Goal: Obtain resource: Download file/media

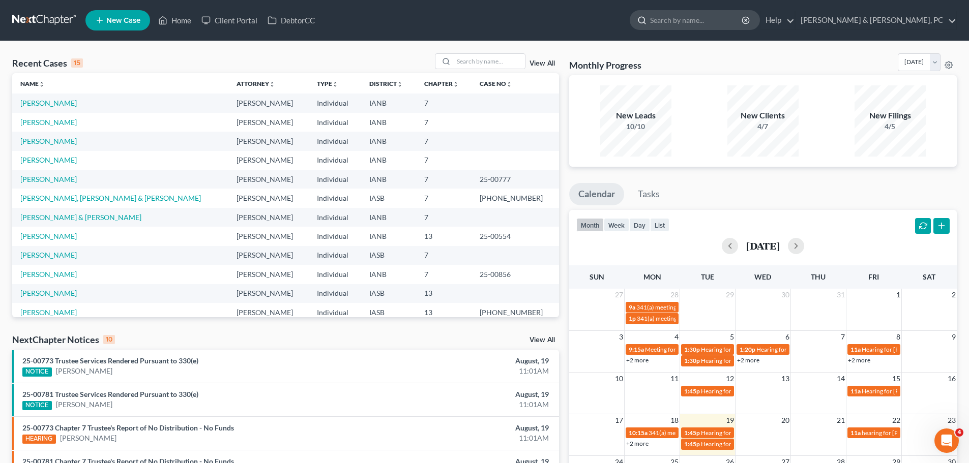
click at [743, 21] on input "search" at bounding box center [696, 20] width 93 height 19
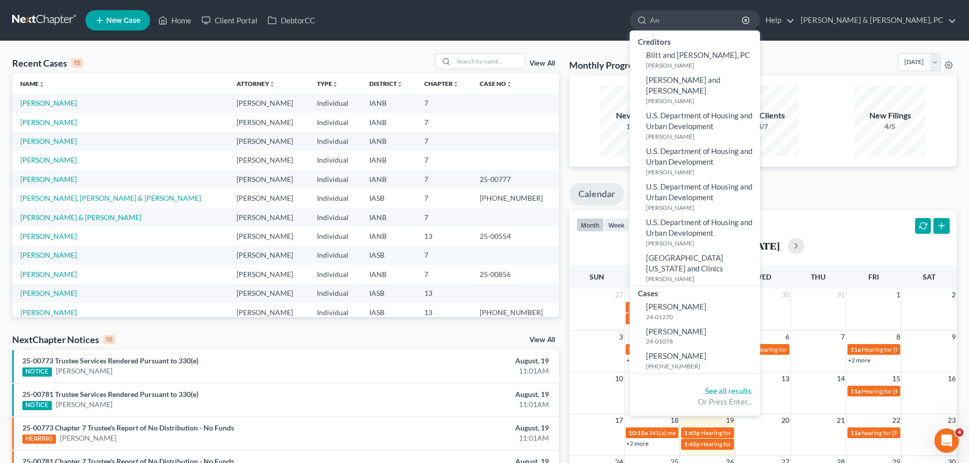
type input "A"
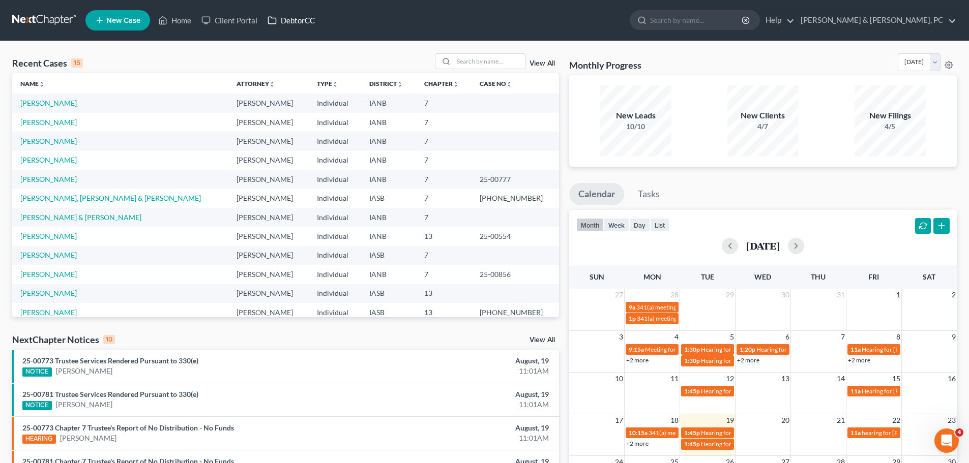
click at [294, 13] on link "DebtorCC" at bounding box center [290, 20] width 57 height 18
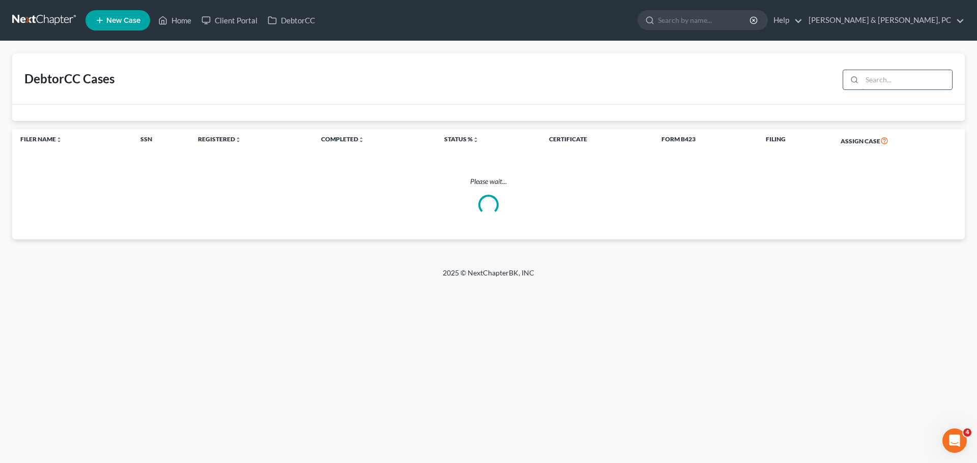
click at [881, 85] on input "search" at bounding box center [907, 79] width 90 height 19
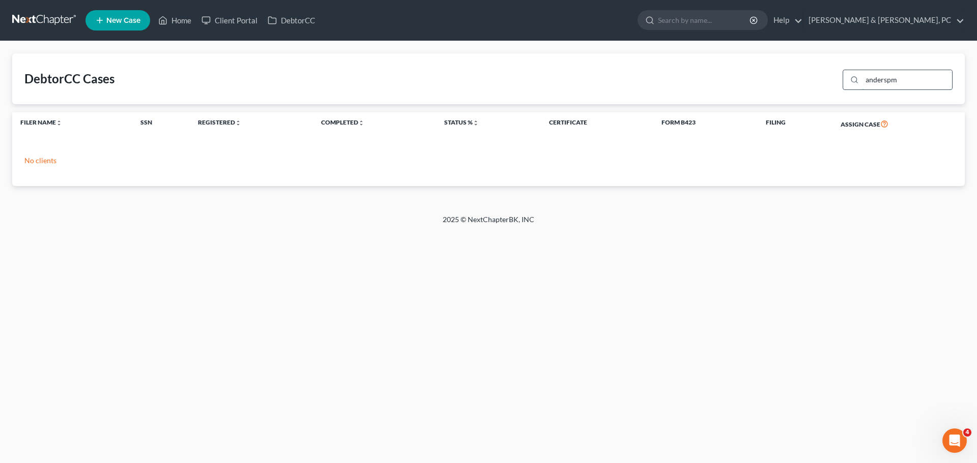
click at [892, 84] on input "anderspm" at bounding box center [907, 79] width 90 height 19
click at [903, 85] on input "anderspm" at bounding box center [907, 79] width 90 height 19
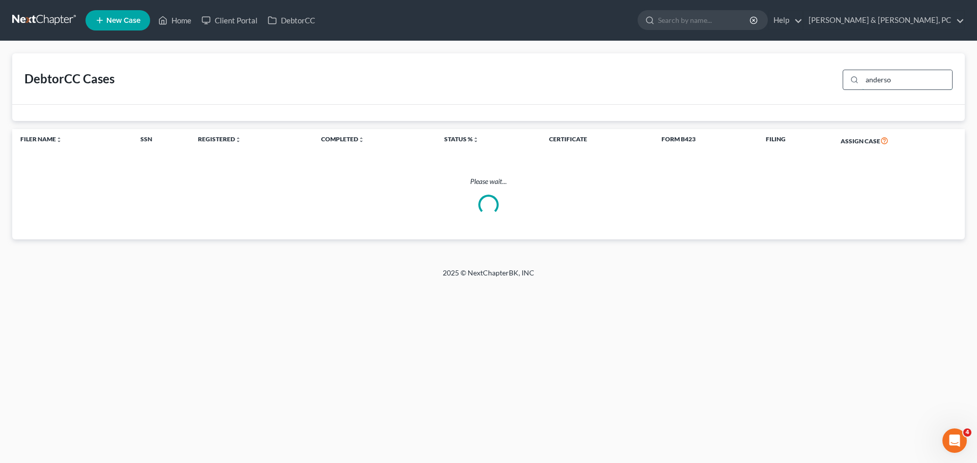
type input "[PERSON_NAME]"
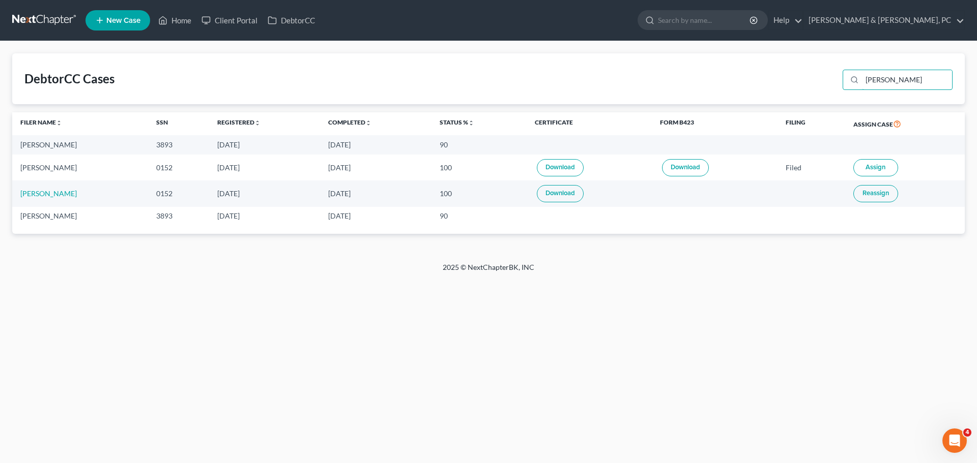
drag, startPoint x: 919, startPoint y: 83, endPoint x: 822, endPoint y: 96, distance: 98.0
click at [822, 96] on div "DebtorCC Cases [PERSON_NAME]" at bounding box center [488, 78] width 952 height 51
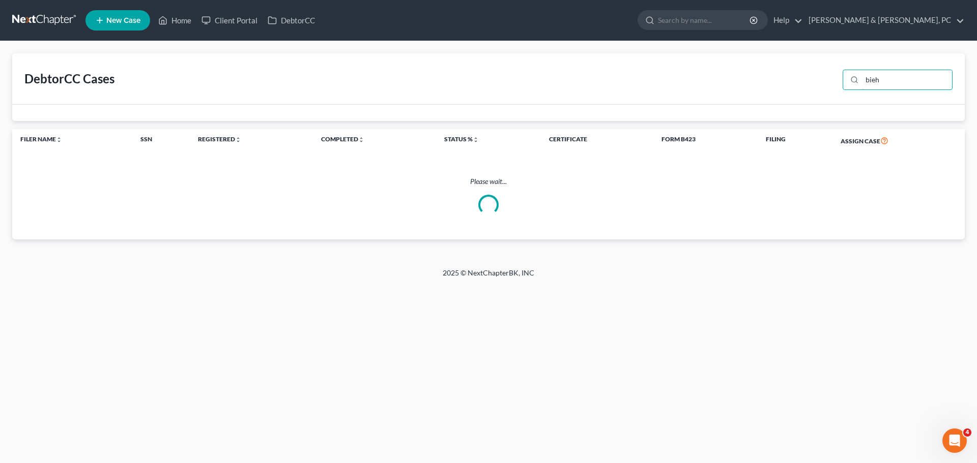
type input "[PERSON_NAME]"
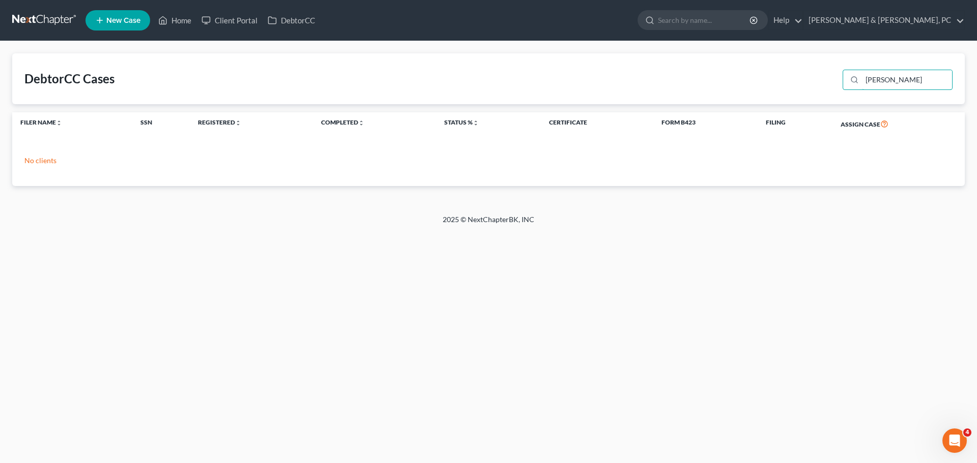
drag, startPoint x: 903, startPoint y: 83, endPoint x: 840, endPoint y: 82, distance: 62.6
click at [840, 82] on div "[PERSON_NAME]" at bounding box center [895, 79] width 114 height 26
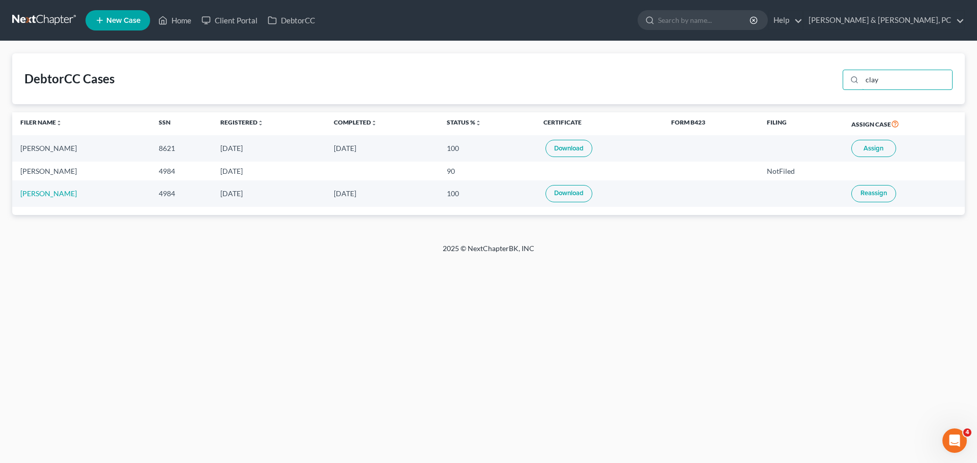
type input "clay"
click at [548, 145] on link "Download" at bounding box center [568, 148] width 47 height 17
click at [751, 17] on input "search" at bounding box center [704, 20] width 93 height 19
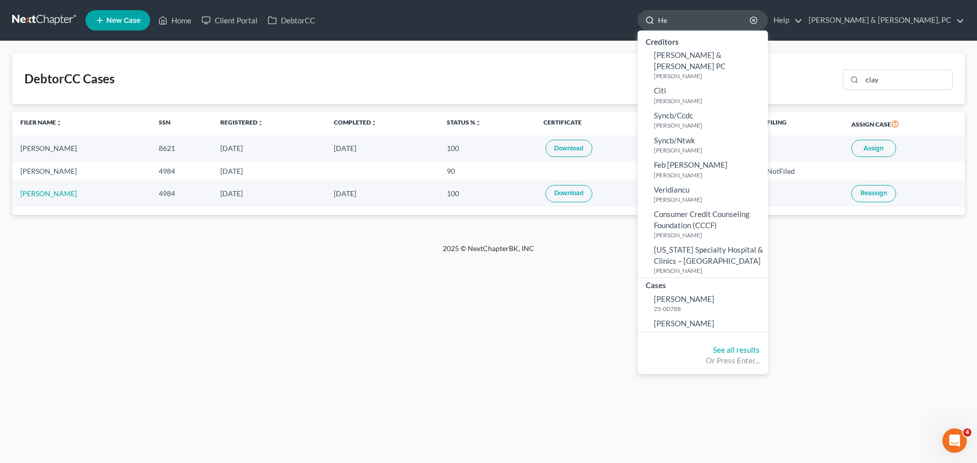
type input "H"
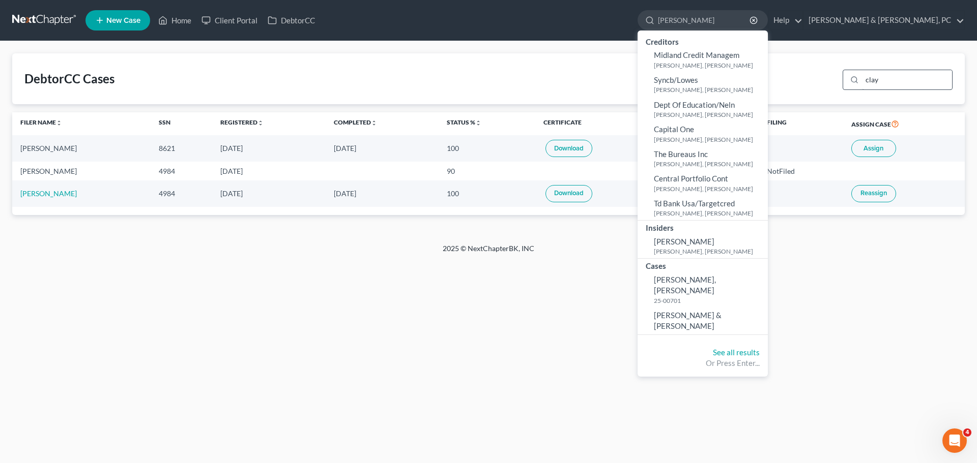
type input "[PERSON_NAME]"
click at [914, 83] on input "clay" at bounding box center [907, 79] width 90 height 19
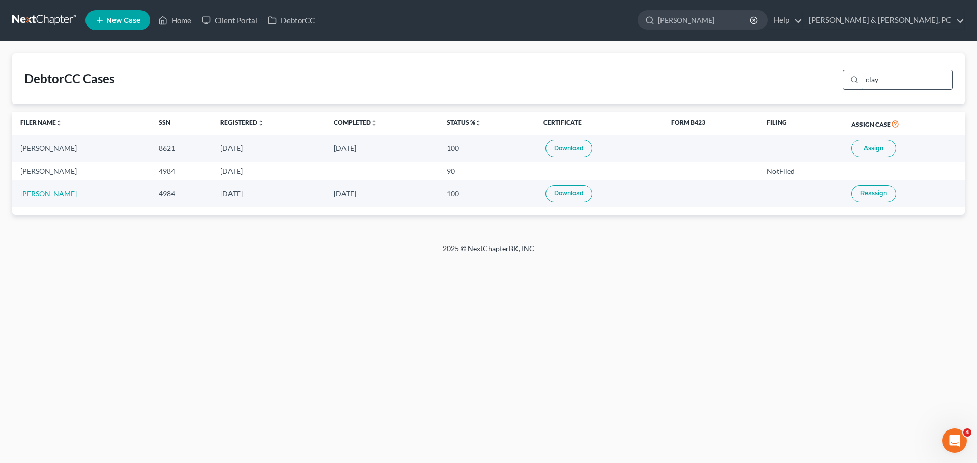
click at [914, 83] on input "clay" at bounding box center [907, 79] width 90 height 19
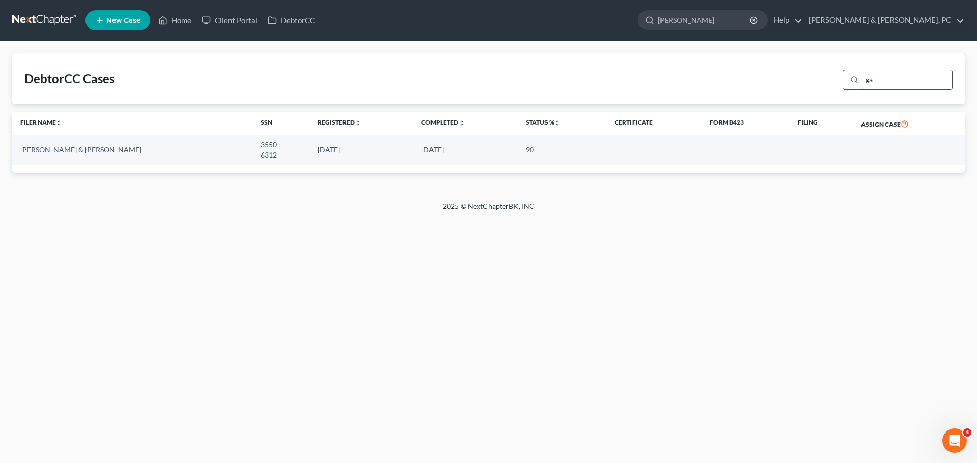
type input "g"
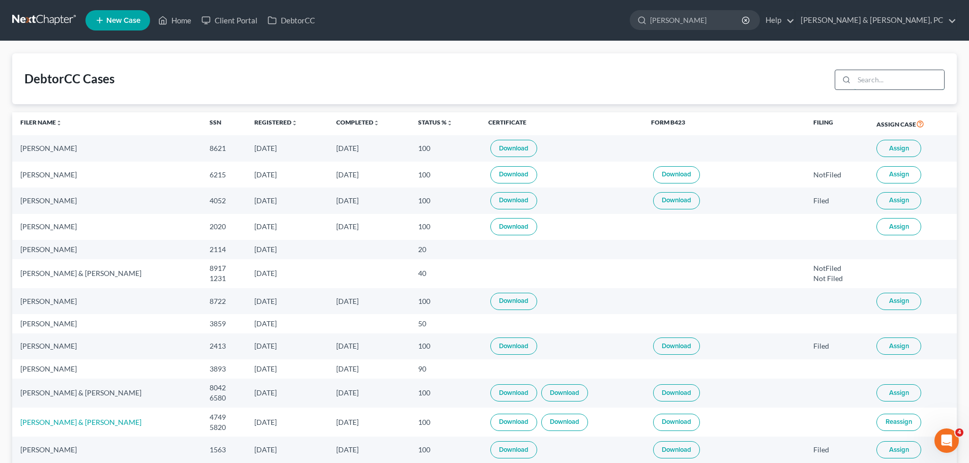
click at [873, 84] on input "search" at bounding box center [899, 79] width 90 height 19
type input "[PERSON_NAME]"
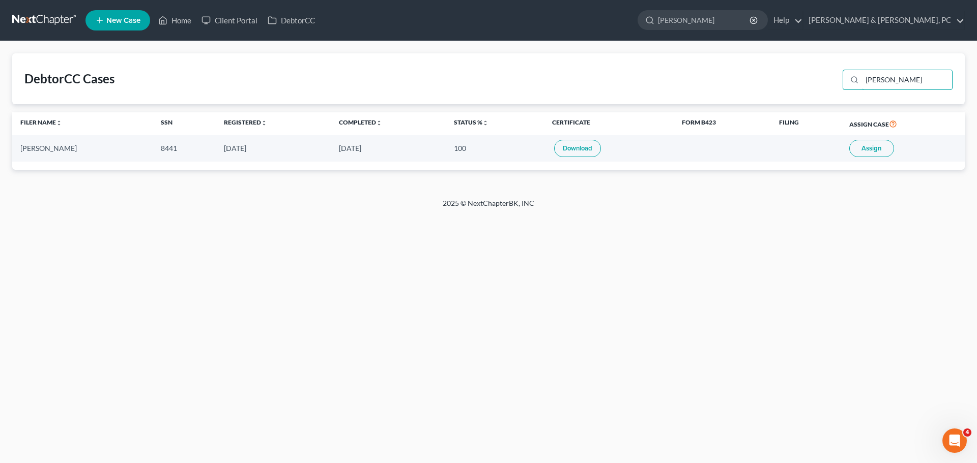
drag, startPoint x: 891, startPoint y: 77, endPoint x: 824, endPoint y: 77, distance: 67.1
click at [824, 77] on div "DebtorCC Cases [PERSON_NAME]" at bounding box center [488, 78] width 952 height 51
drag, startPoint x: 936, startPoint y: 82, endPoint x: 850, endPoint y: 77, distance: 86.7
click at [850, 77] on div "[PERSON_NAME]" at bounding box center [897, 80] width 110 height 20
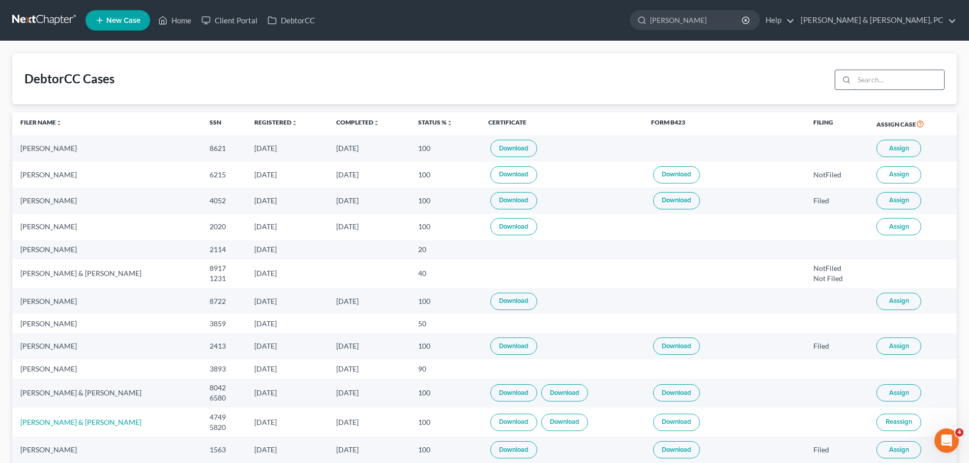
click at [888, 80] on input "search" at bounding box center [899, 79] width 90 height 19
type input "[PERSON_NAME]"
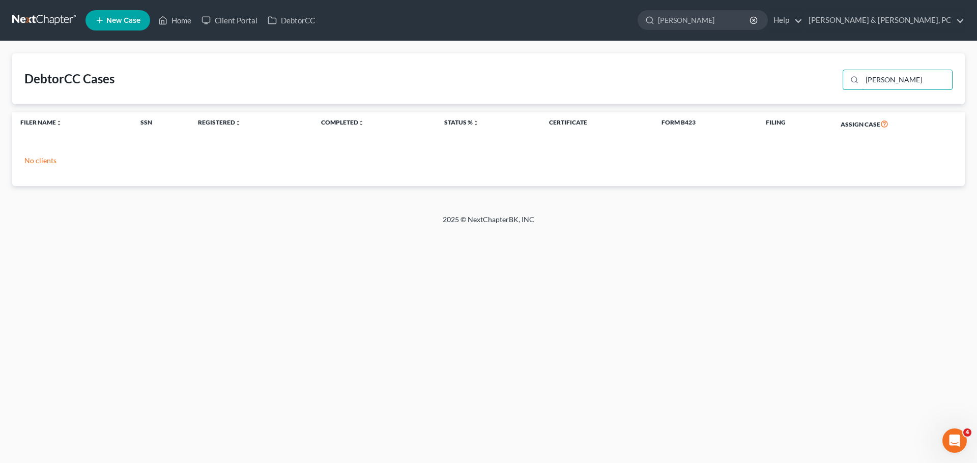
drag, startPoint x: 893, startPoint y: 83, endPoint x: 830, endPoint y: 86, distance: 63.7
click at [830, 86] on div "DebtorCC Cases [PERSON_NAME]" at bounding box center [488, 78] width 952 height 51
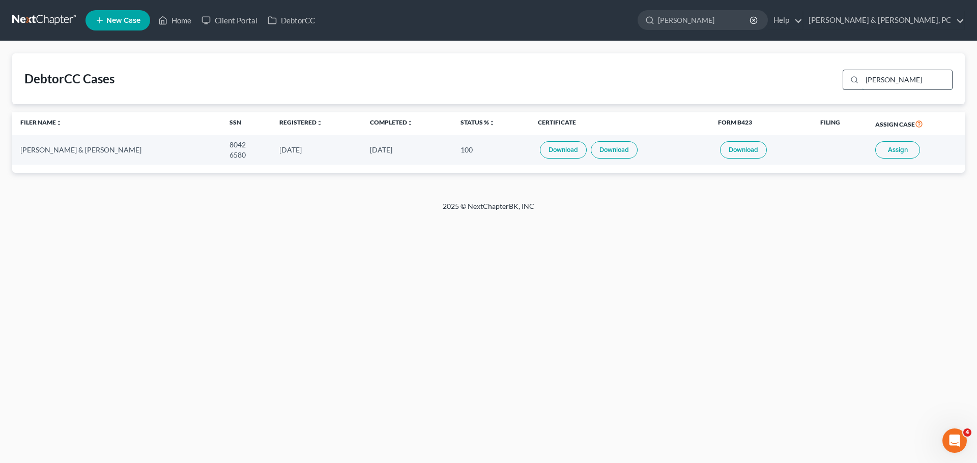
click at [897, 77] on input "[PERSON_NAME]" at bounding box center [907, 79] width 90 height 19
type input "[PERSON_NAME]"
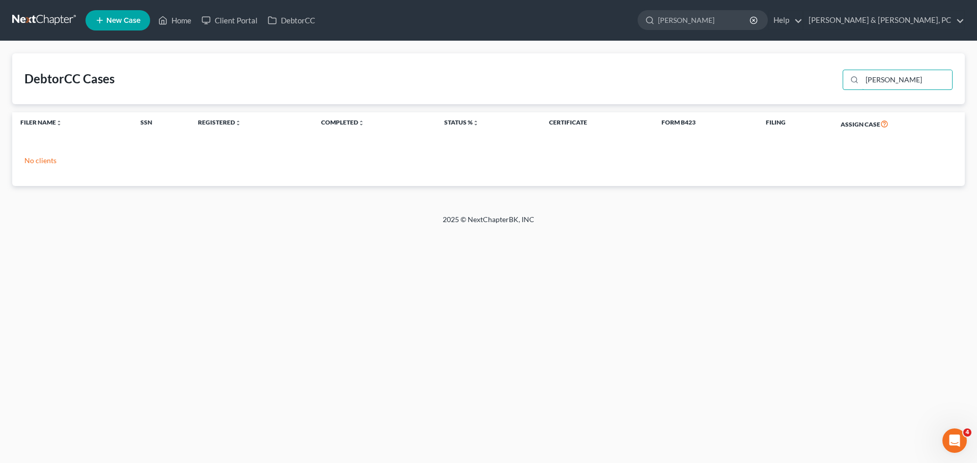
drag, startPoint x: 908, startPoint y: 83, endPoint x: 816, endPoint y: 72, distance: 92.8
click at [816, 72] on div "DebtorCC Cases [PERSON_NAME]" at bounding box center [488, 78] width 952 height 51
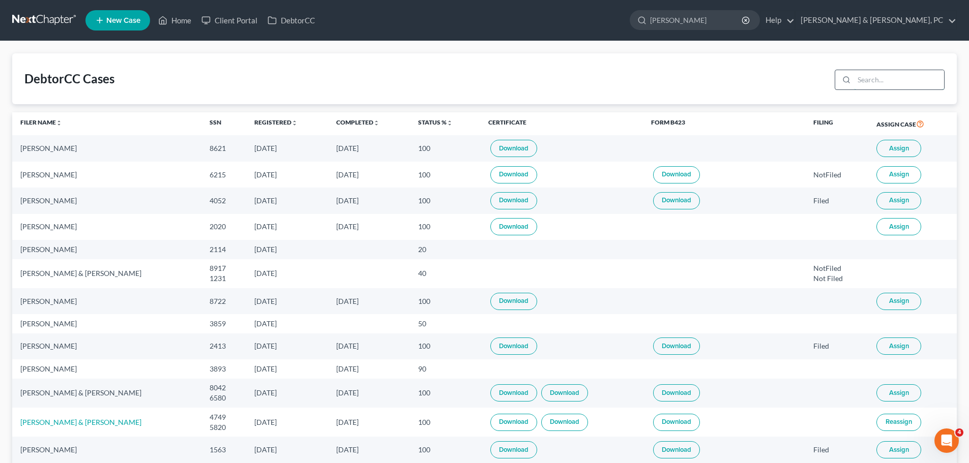
click at [899, 85] on input "search" at bounding box center [899, 79] width 90 height 19
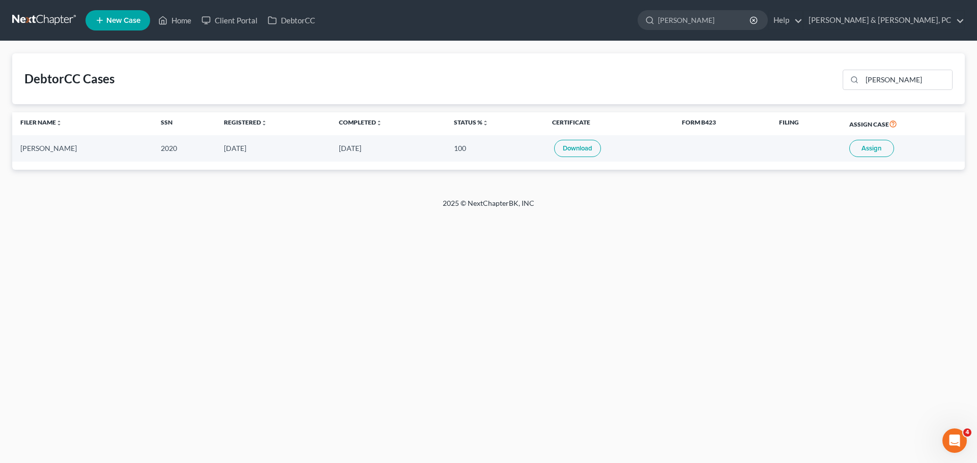
click at [579, 149] on link "Download" at bounding box center [577, 148] width 47 height 17
drag, startPoint x: 889, startPoint y: 84, endPoint x: 846, endPoint y: 82, distance: 42.8
click at [847, 80] on div "[PERSON_NAME]" at bounding box center [897, 80] width 110 height 20
type input "[PERSON_NAME]"
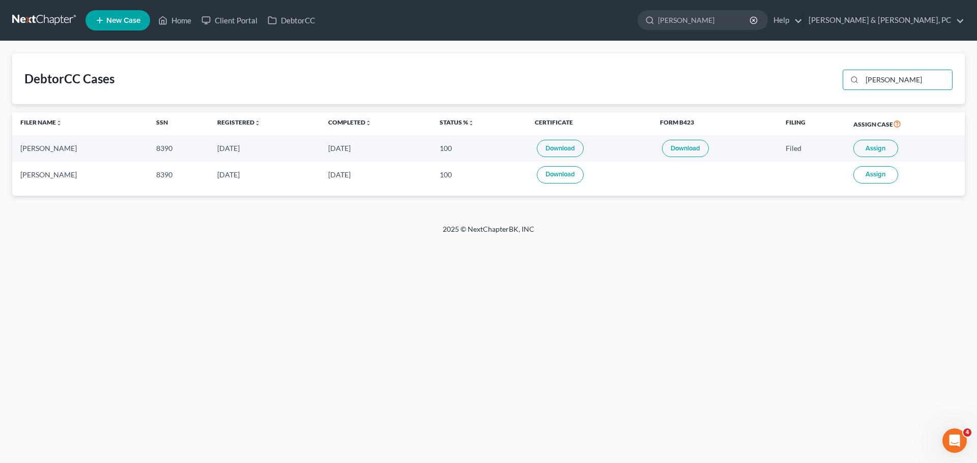
drag, startPoint x: 904, startPoint y: 89, endPoint x: 832, endPoint y: 81, distance: 72.6
click at [832, 81] on div "DebtorCC Cases [PERSON_NAME]" at bounding box center [488, 78] width 952 height 51
type input "tiara"
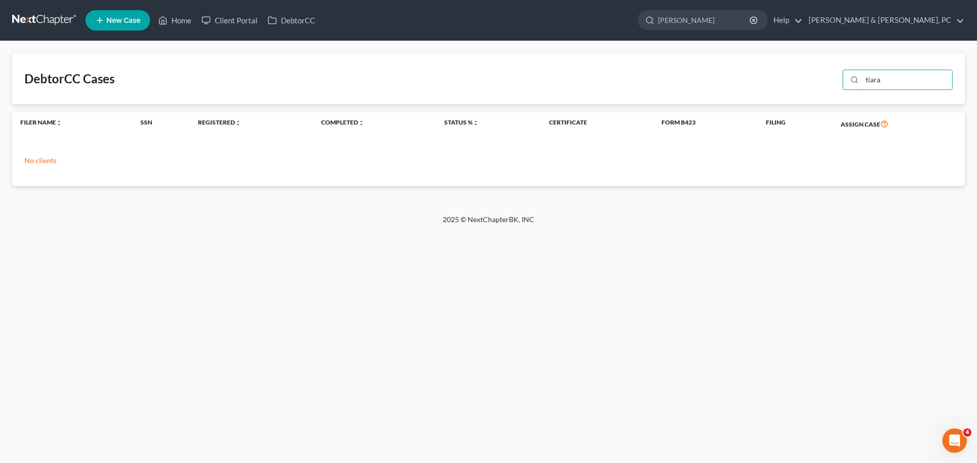
drag, startPoint x: 884, startPoint y: 77, endPoint x: 818, endPoint y: 77, distance: 66.1
click at [818, 77] on div "DebtorCC Cases tiara" at bounding box center [488, 78] width 952 height 51
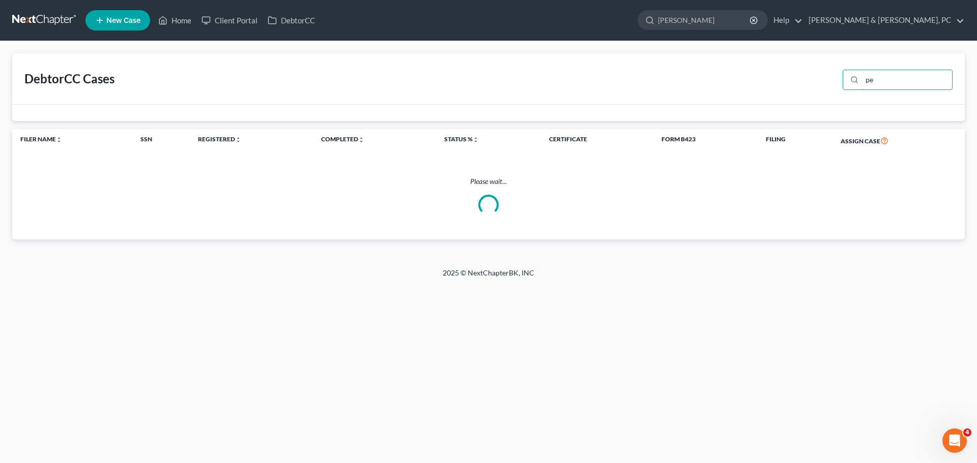
type input "p"
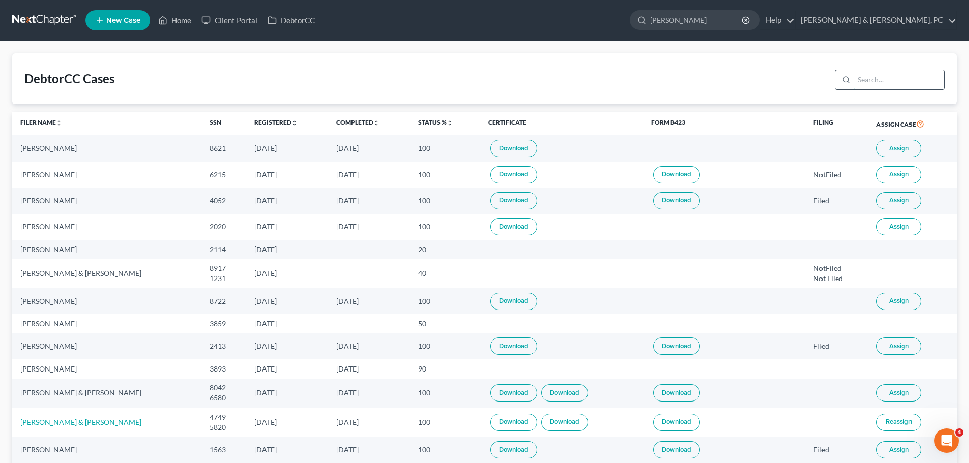
click at [880, 80] on input "search" at bounding box center [899, 79] width 90 height 19
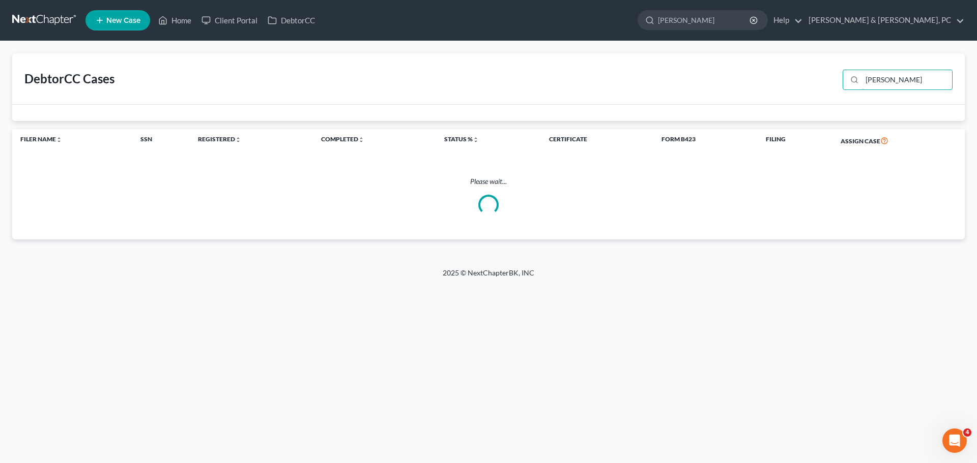
type input "[PERSON_NAME]"
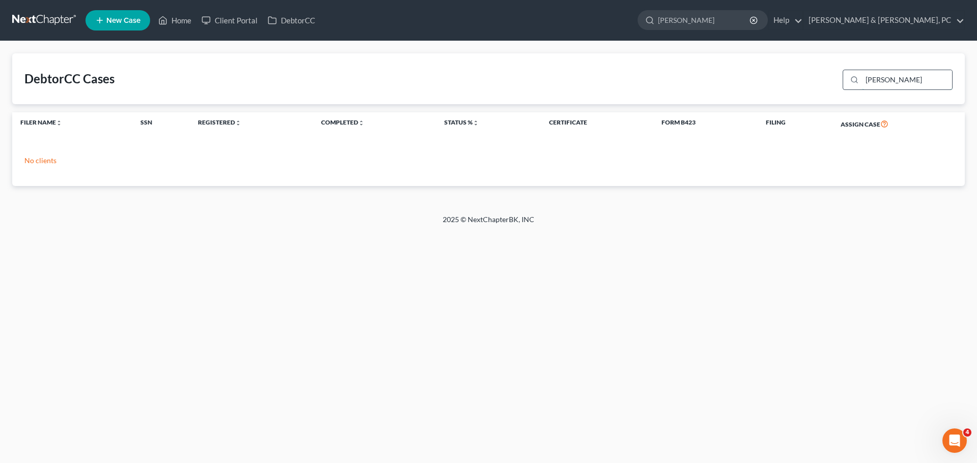
click at [888, 80] on input "[PERSON_NAME]" at bounding box center [907, 79] width 90 height 19
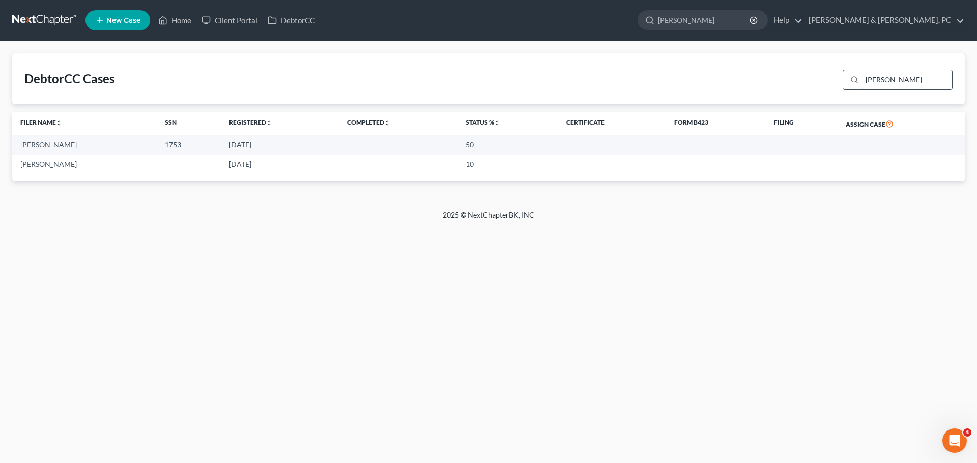
click at [900, 84] on input "[PERSON_NAME]" at bounding box center [907, 79] width 90 height 19
type input "R"
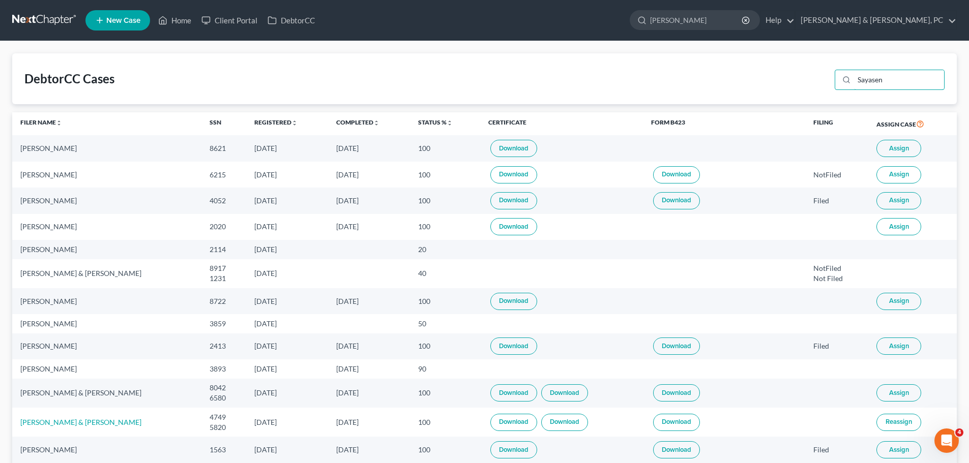
type input "Sayasenh"
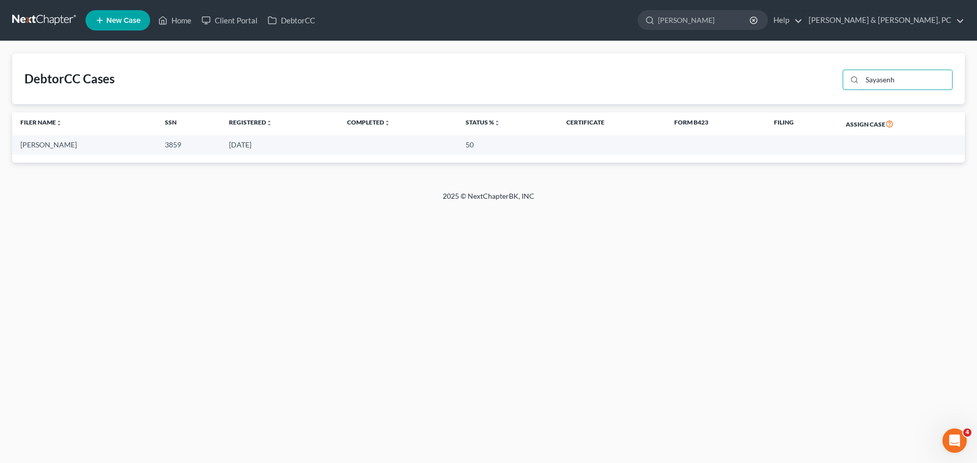
drag, startPoint x: 907, startPoint y: 82, endPoint x: 801, endPoint y: 90, distance: 106.1
click at [801, 90] on div "DebtorCC Cases Sayasenh" at bounding box center [488, 78] width 952 height 51
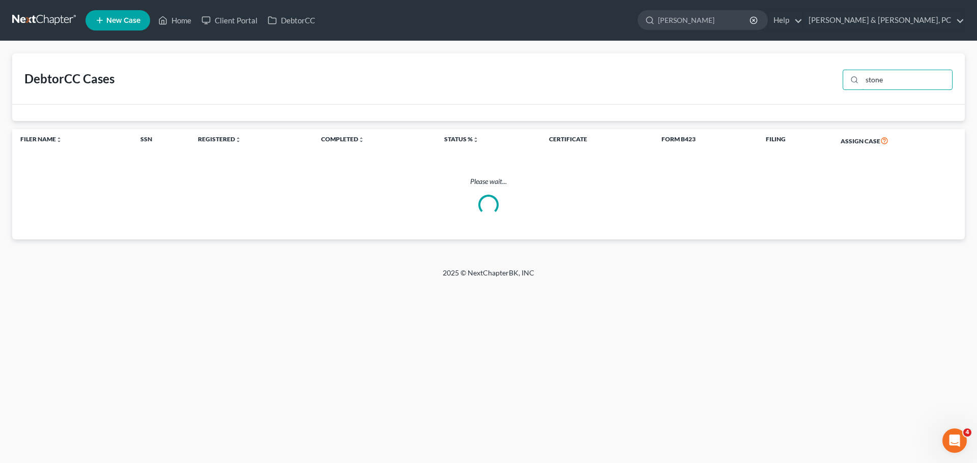
type input "stone"
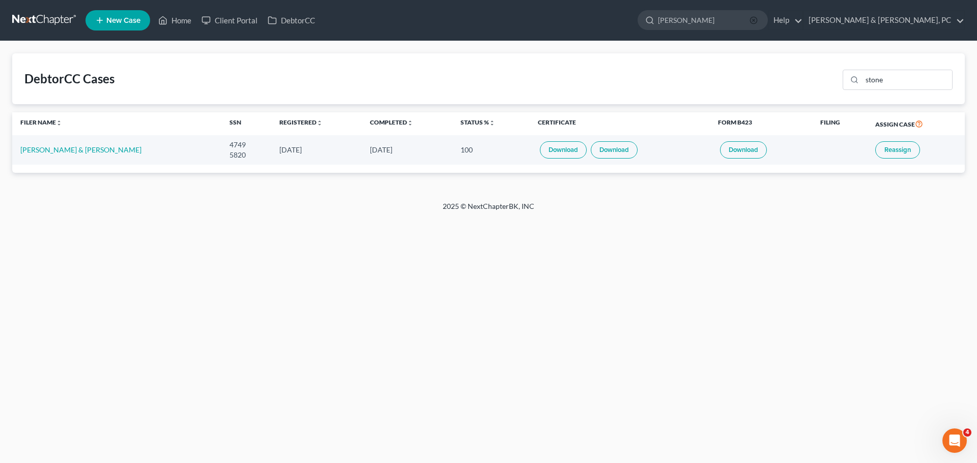
click at [756, 21] on circle "button" at bounding box center [753, 20] width 7 height 7
